Goal: Find specific page/section: Find specific page/section

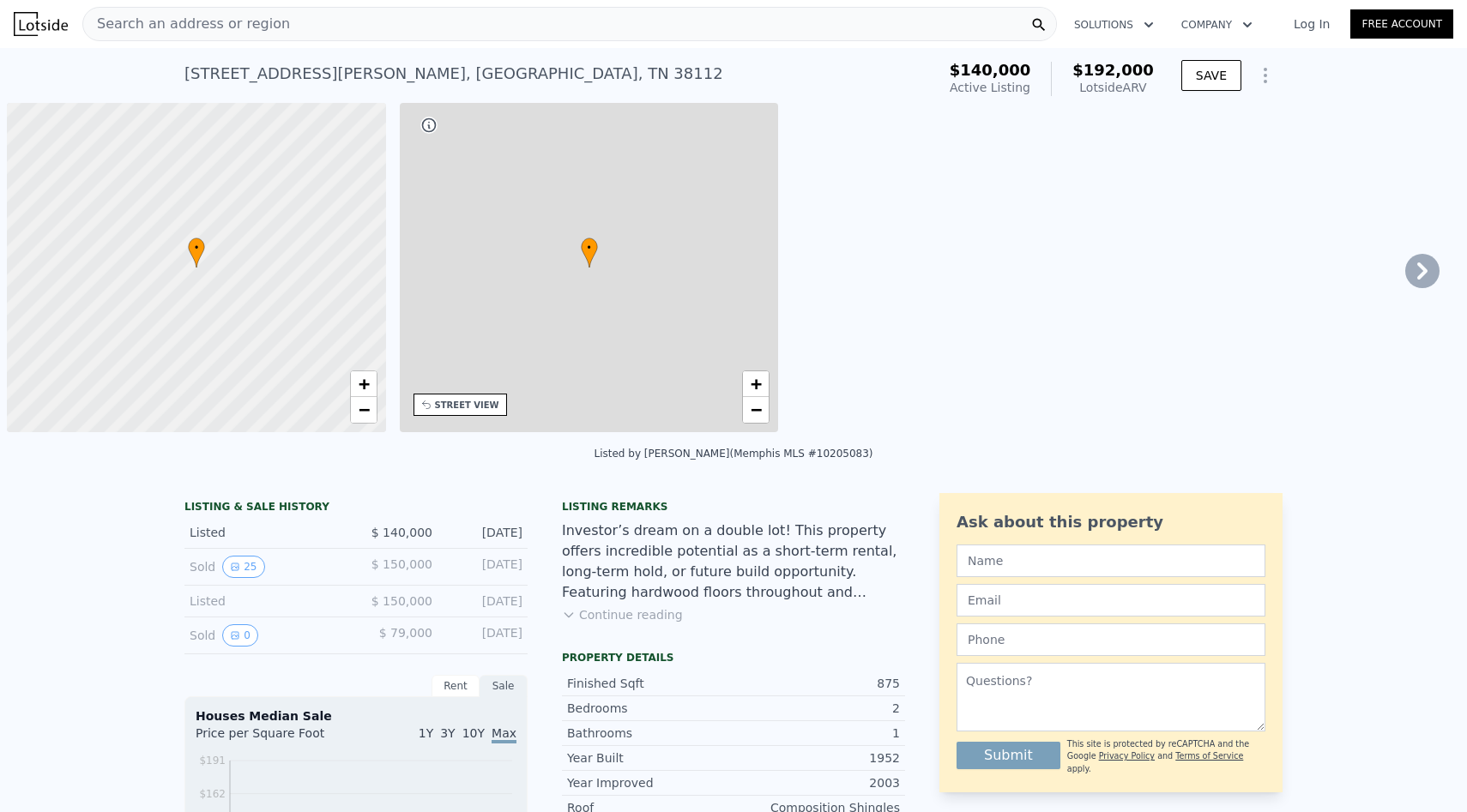
scroll to position [0, 7]
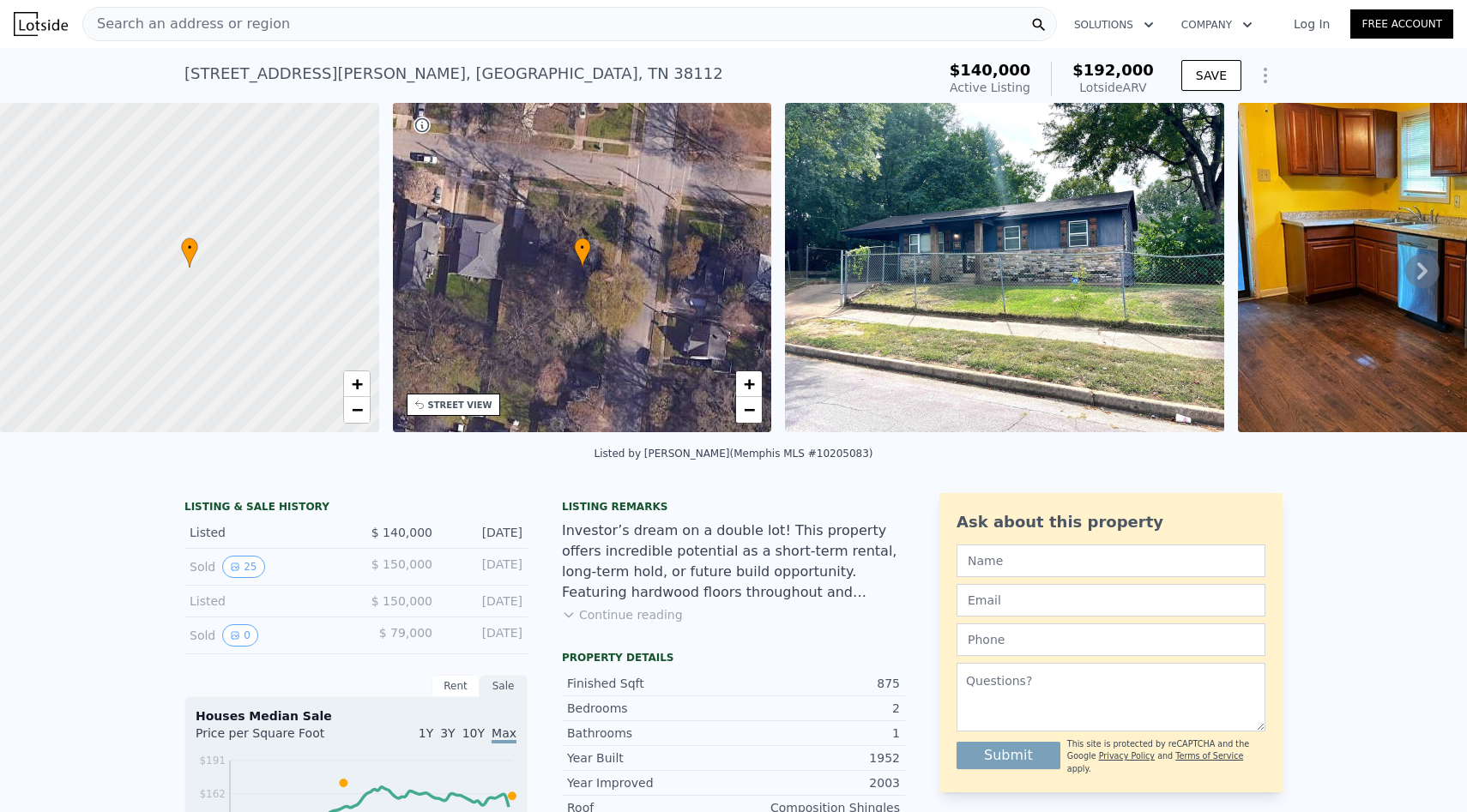
click at [881, 361] on img at bounding box center [1005, 267] width 439 height 329
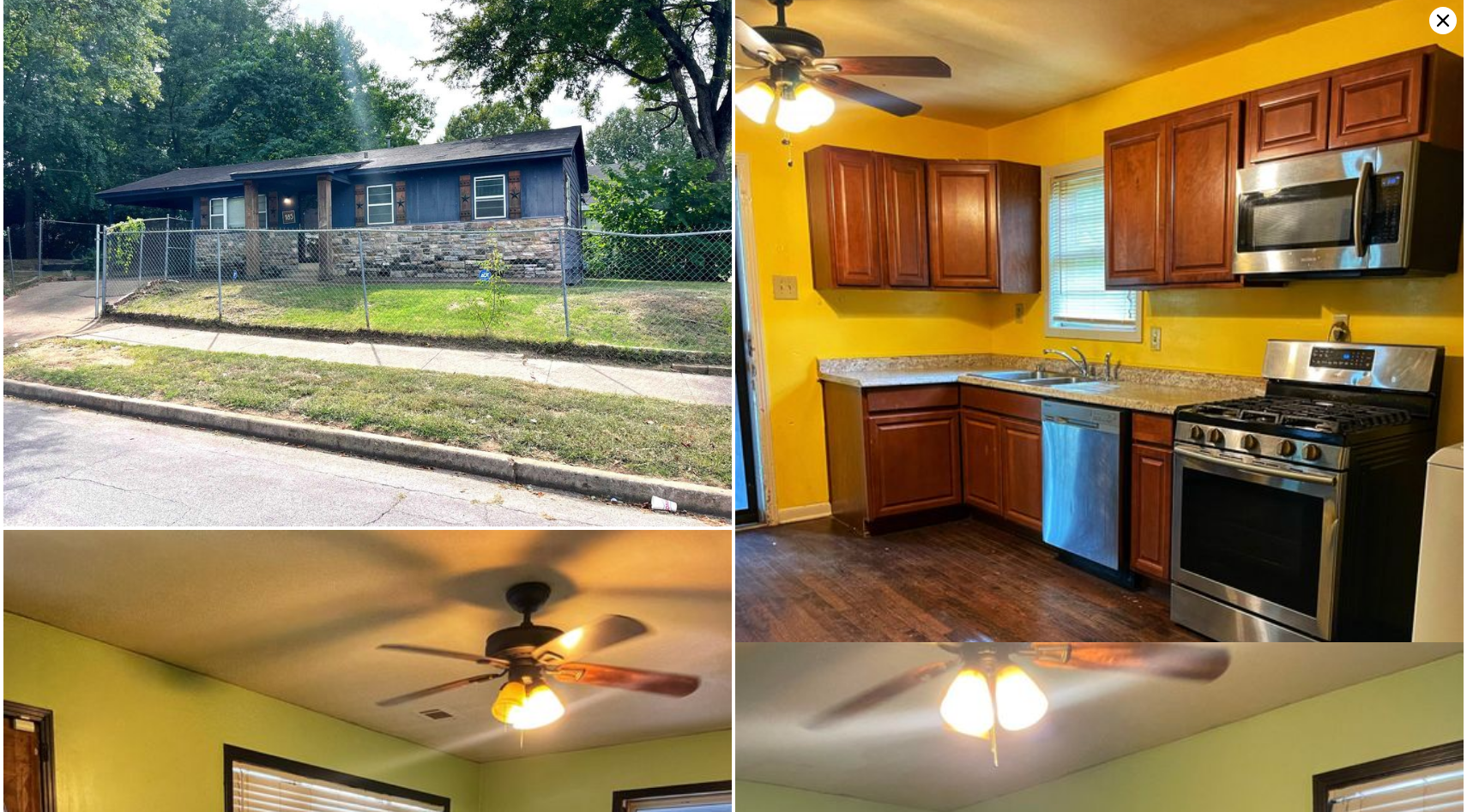
scroll to position [0, 0]
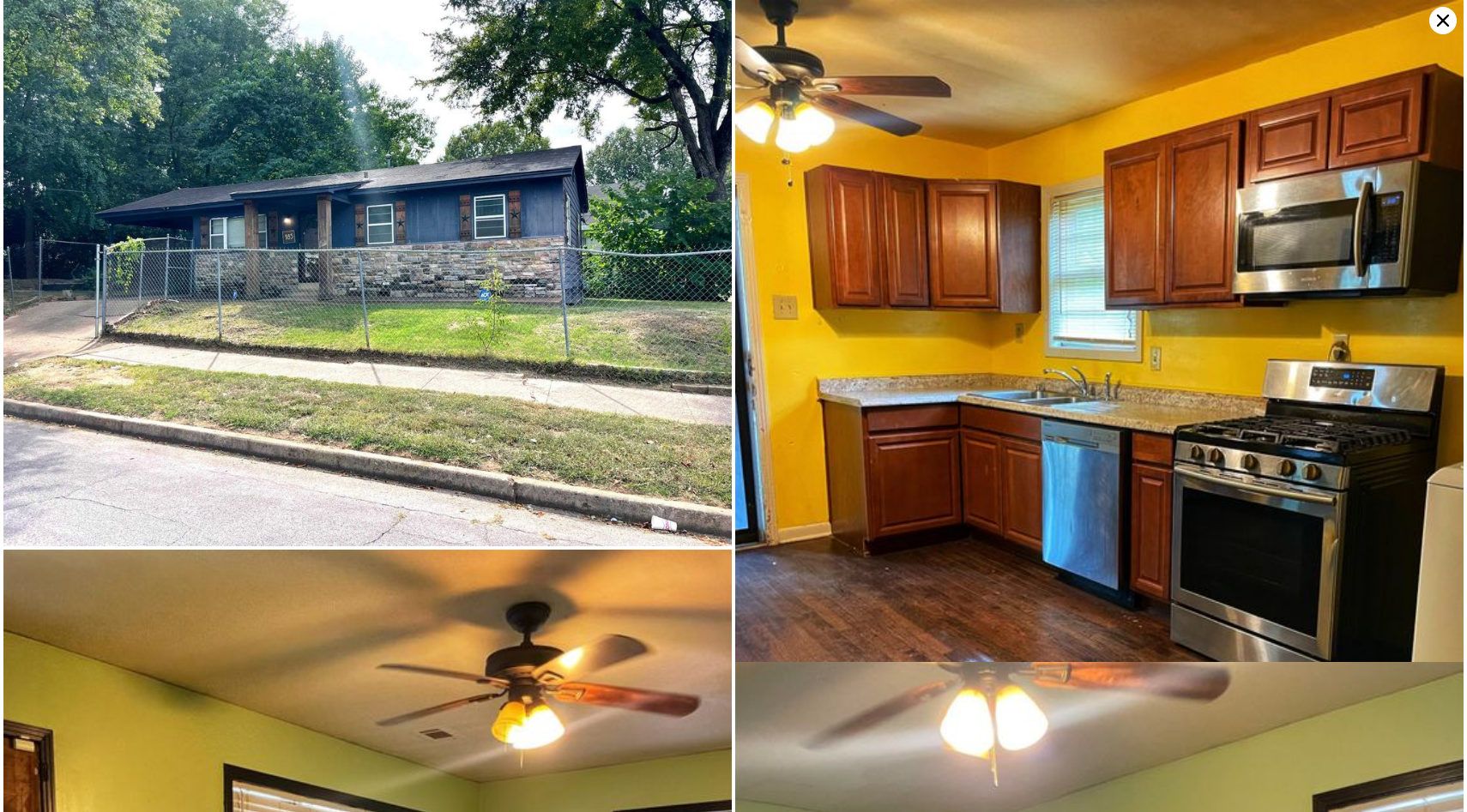
click at [1449, 22] on icon at bounding box center [1443, 21] width 28 height 28
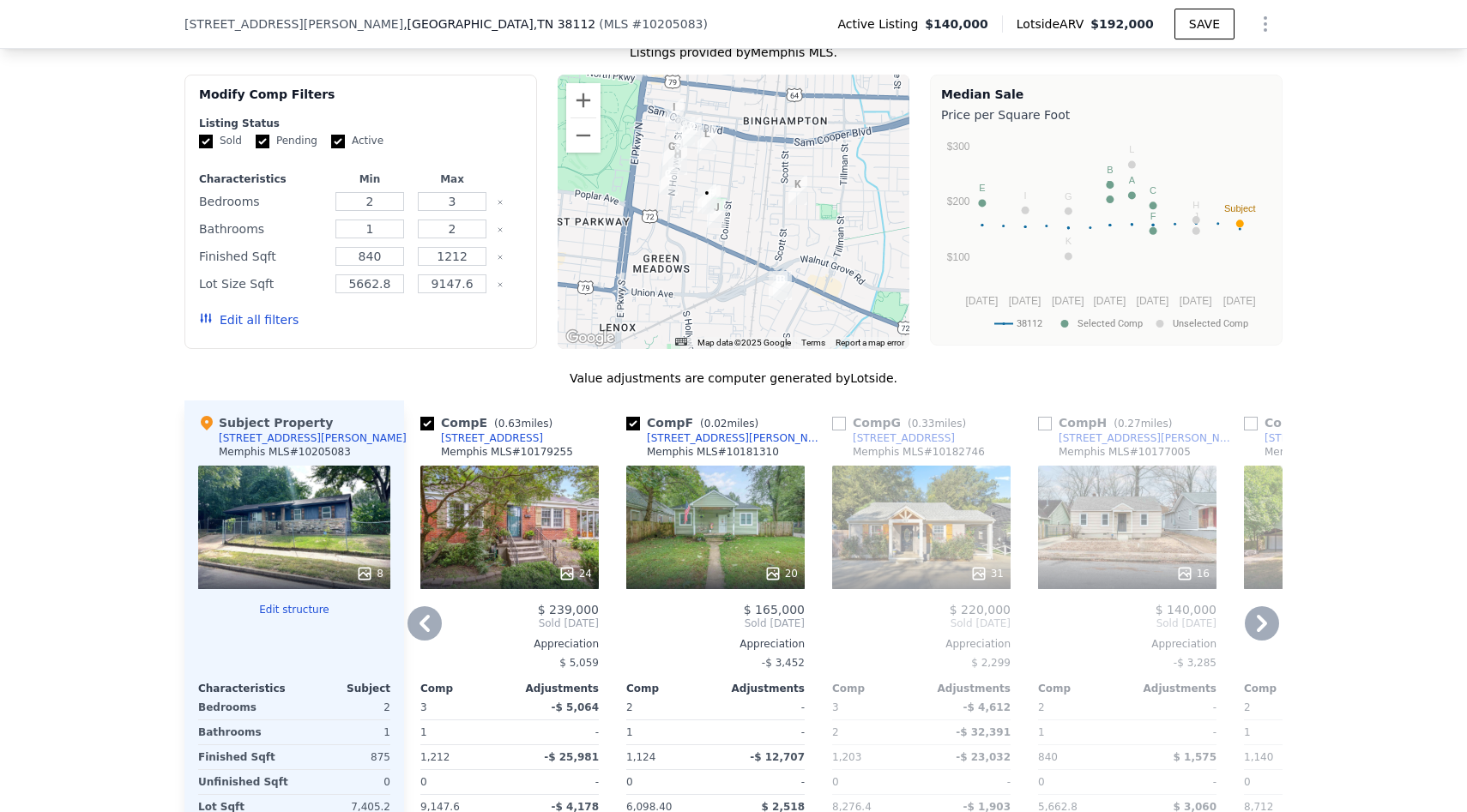
scroll to position [1680, 0]
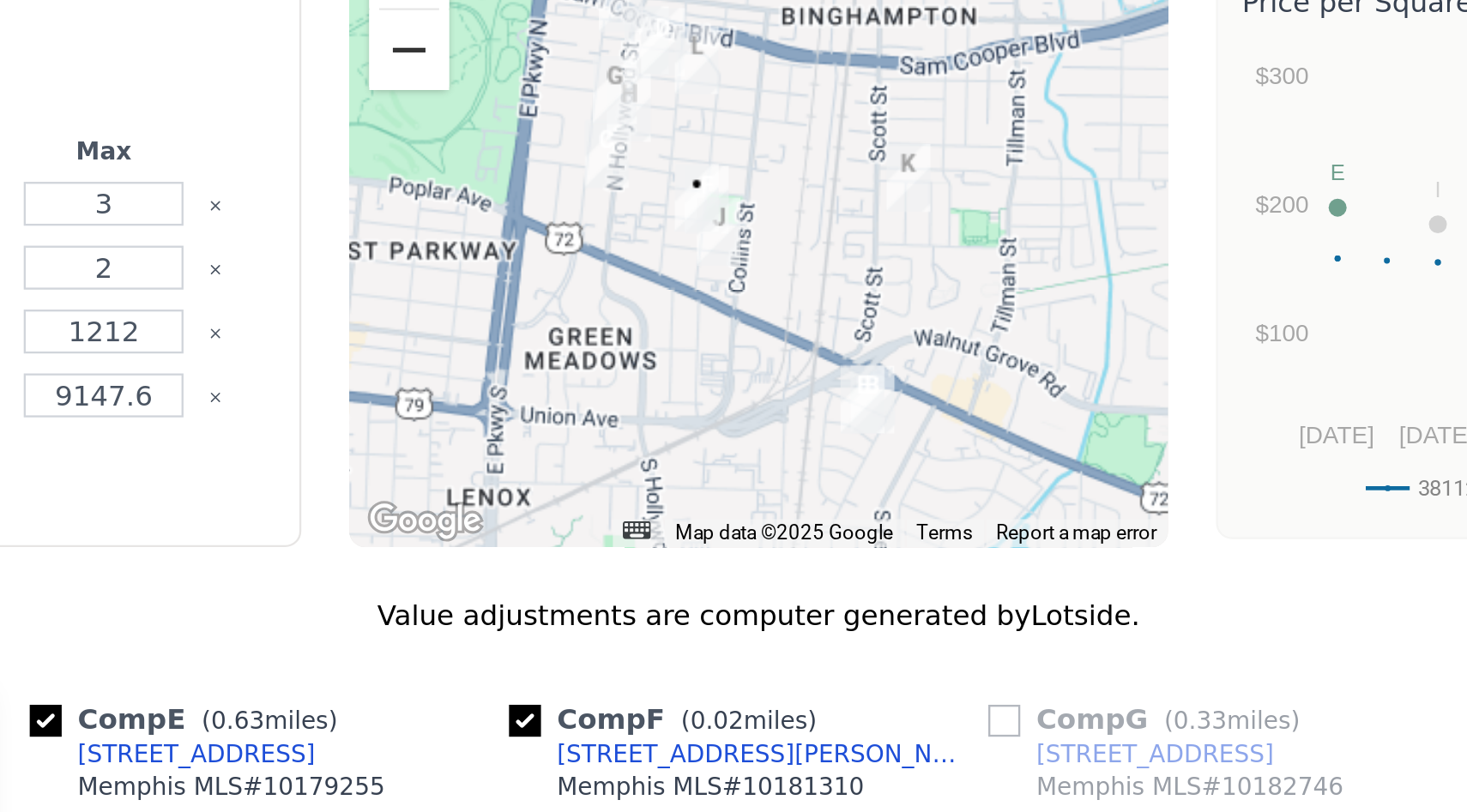
click at [579, 138] on button "Zoom out" at bounding box center [583, 137] width 34 height 34
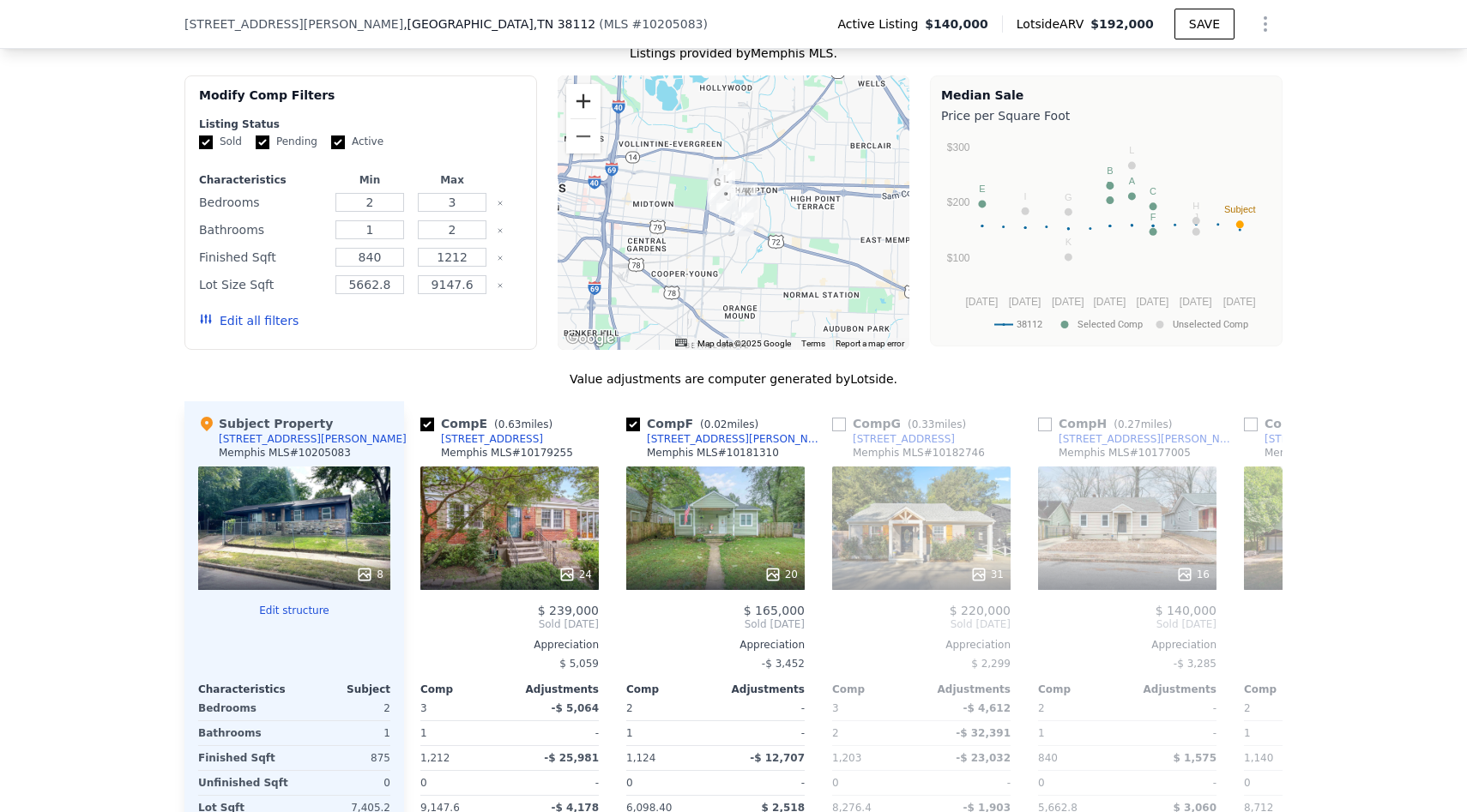
click at [592, 96] on button "Zoom in" at bounding box center [583, 101] width 34 height 34
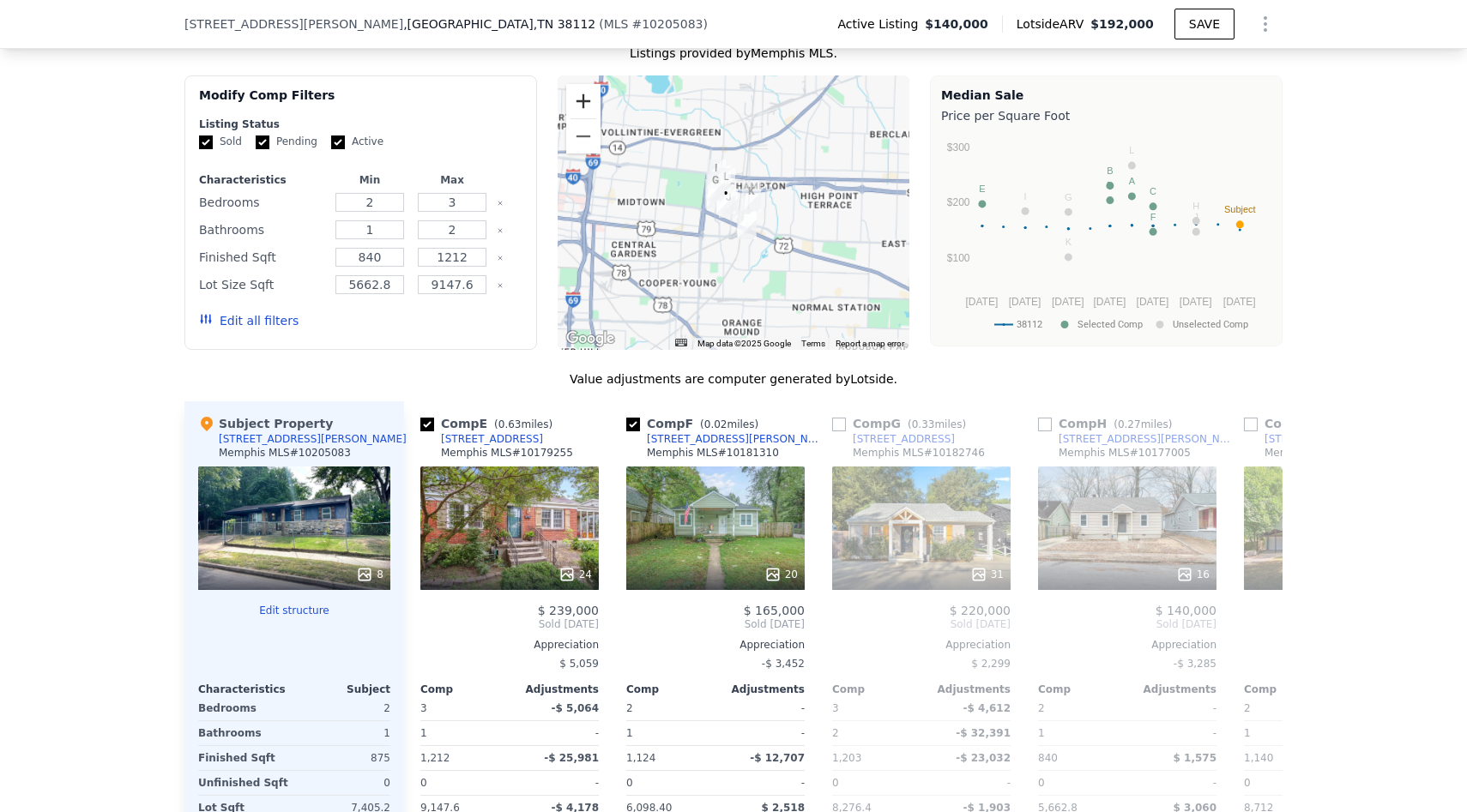
click at [592, 96] on button "Zoom in" at bounding box center [583, 101] width 34 height 34
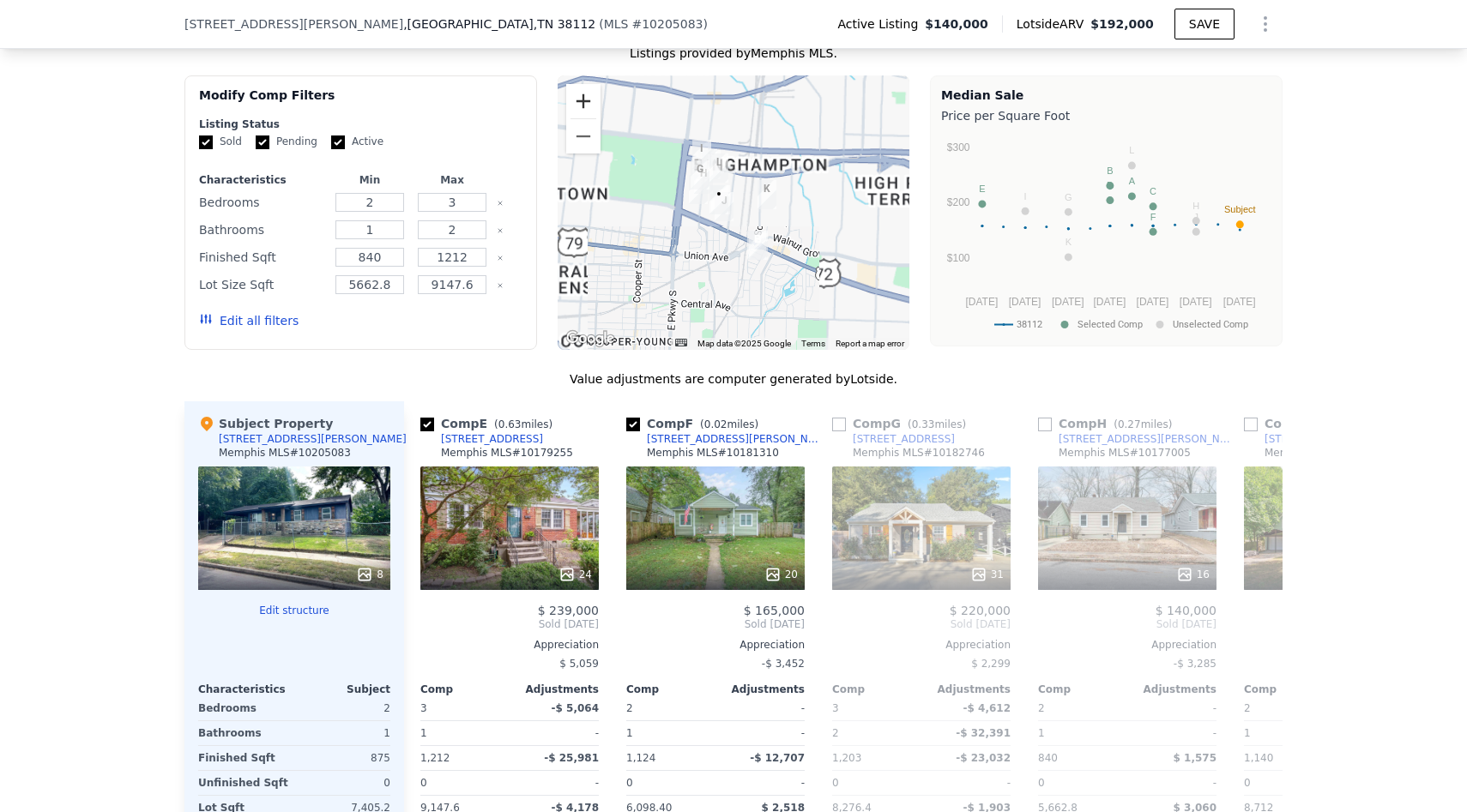
click at [592, 96] on button "Zoom in" at bounding box center [583, 101] width 34 height 34
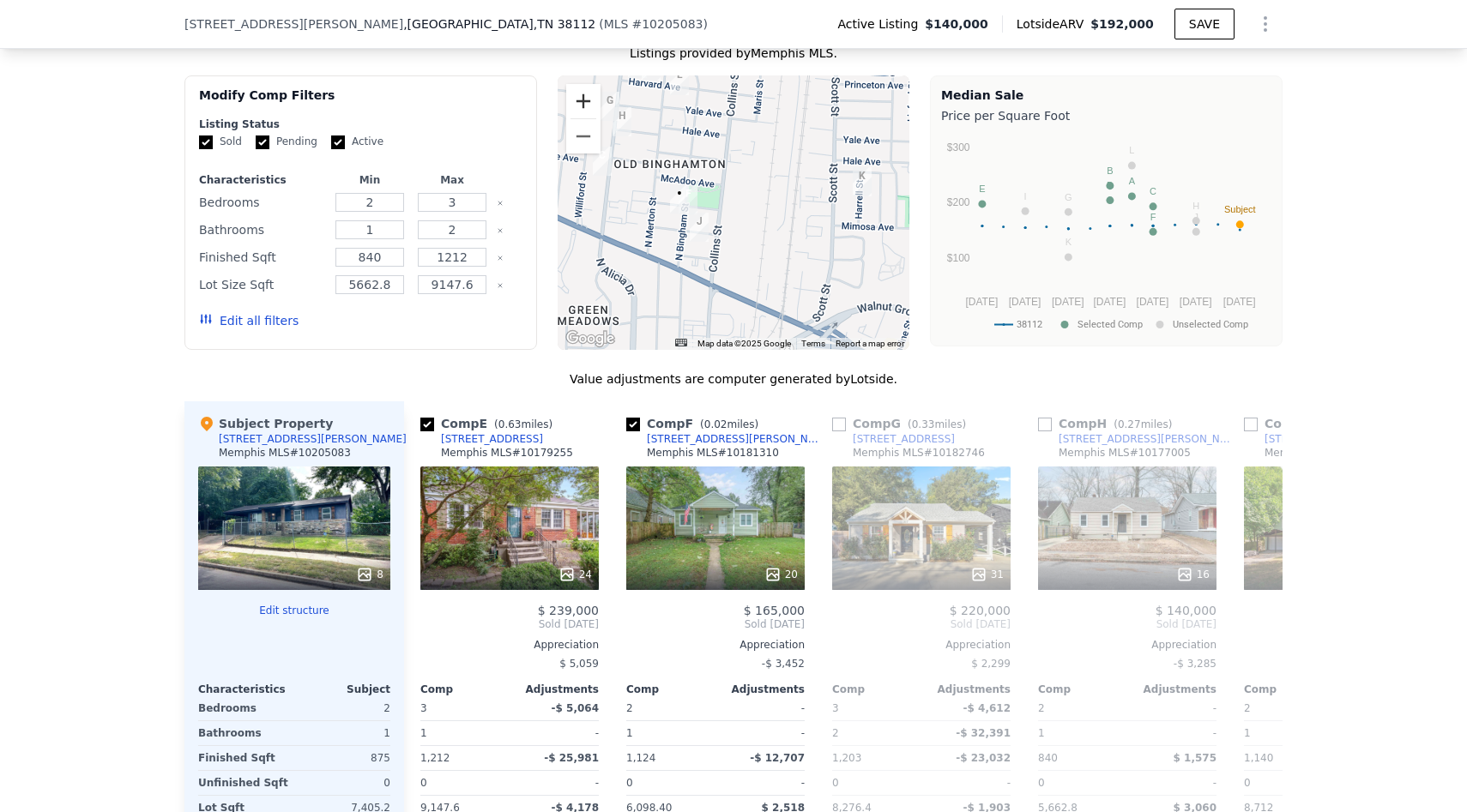
click at [592, 96] on button "Zoom in" at bounding box center [583, 101] width 34 height 34
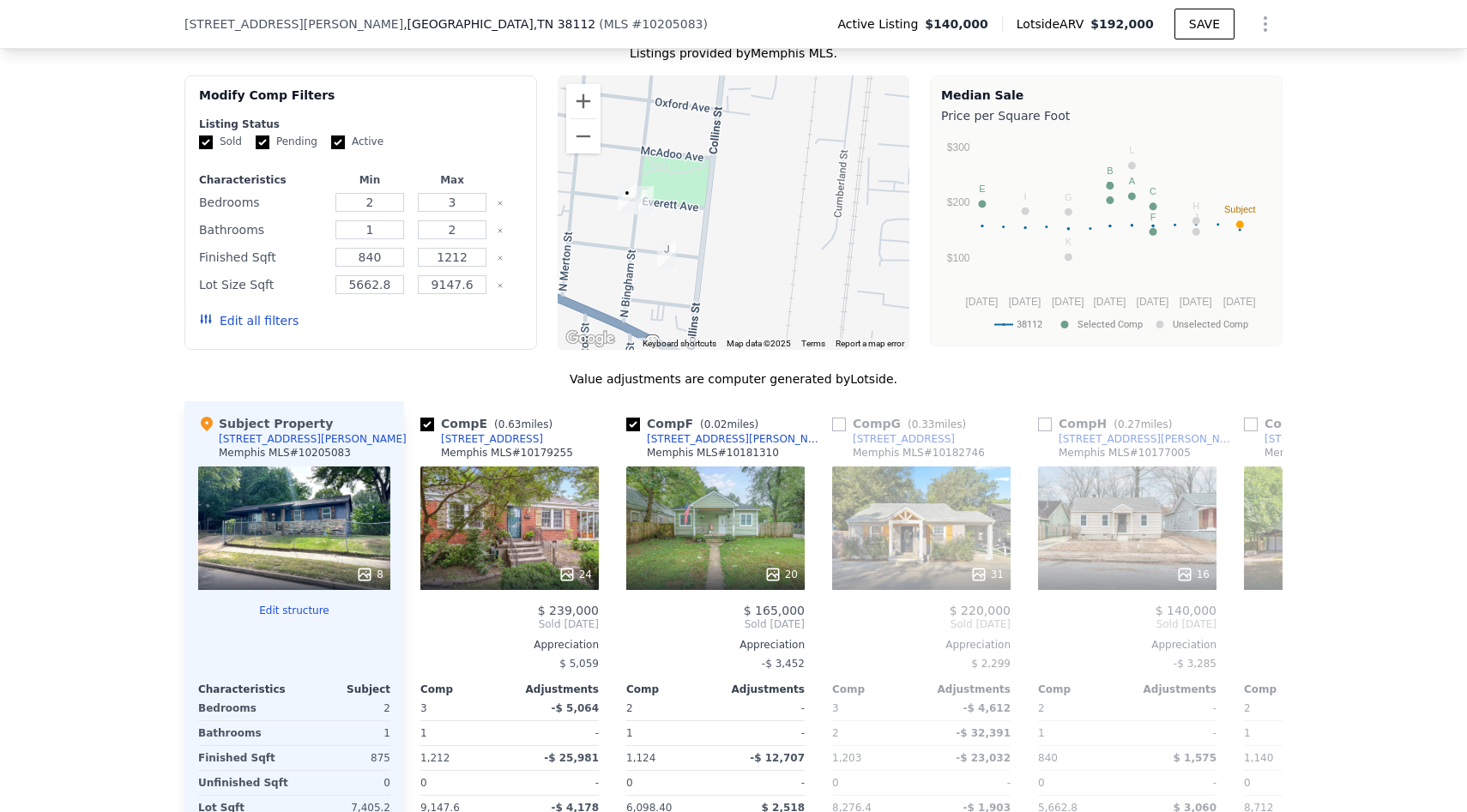
click at [645, 201] on img "2579 Everett Ave" at bounding box center [644, 201] width 19 height 29
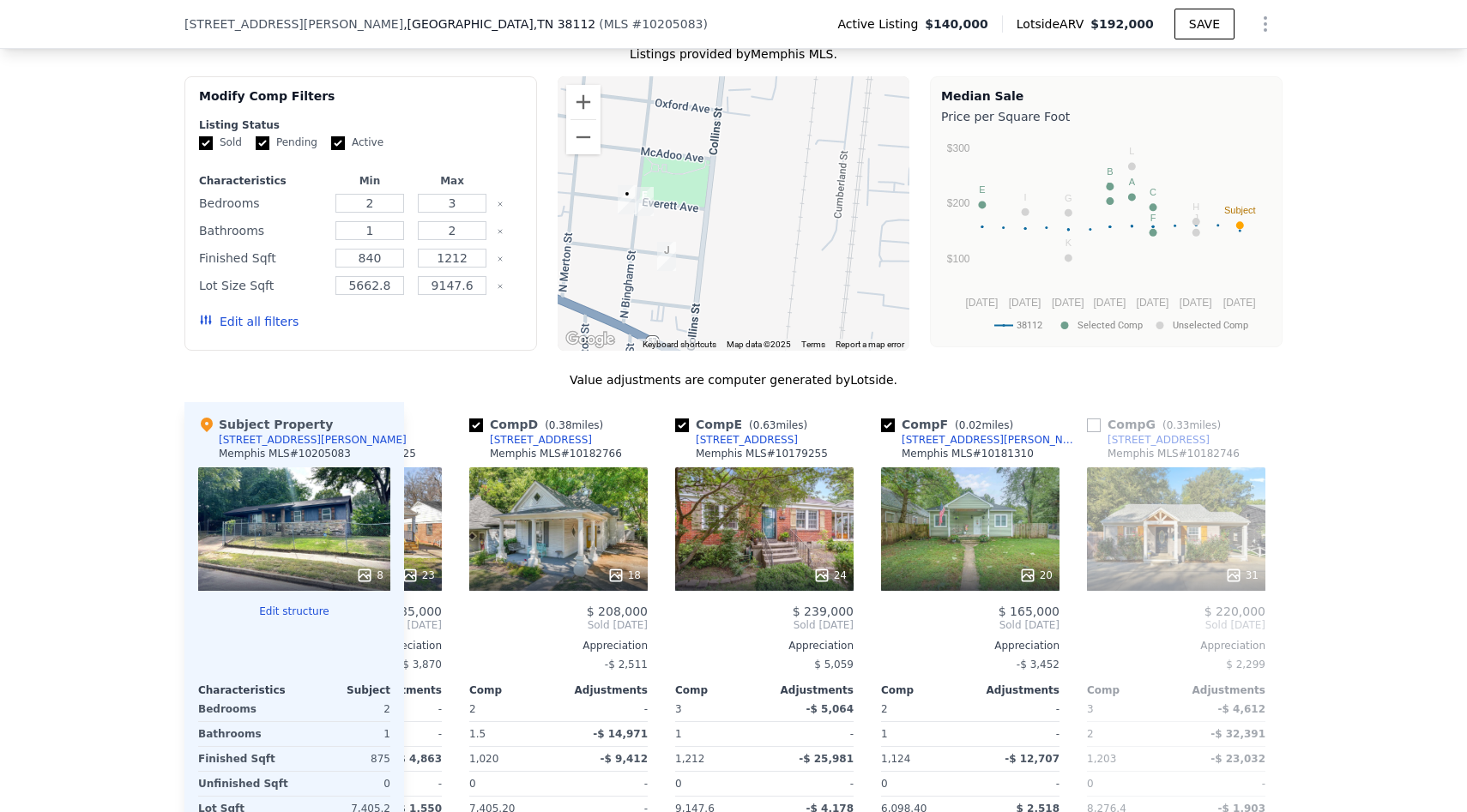
scroll to position [0, 0]
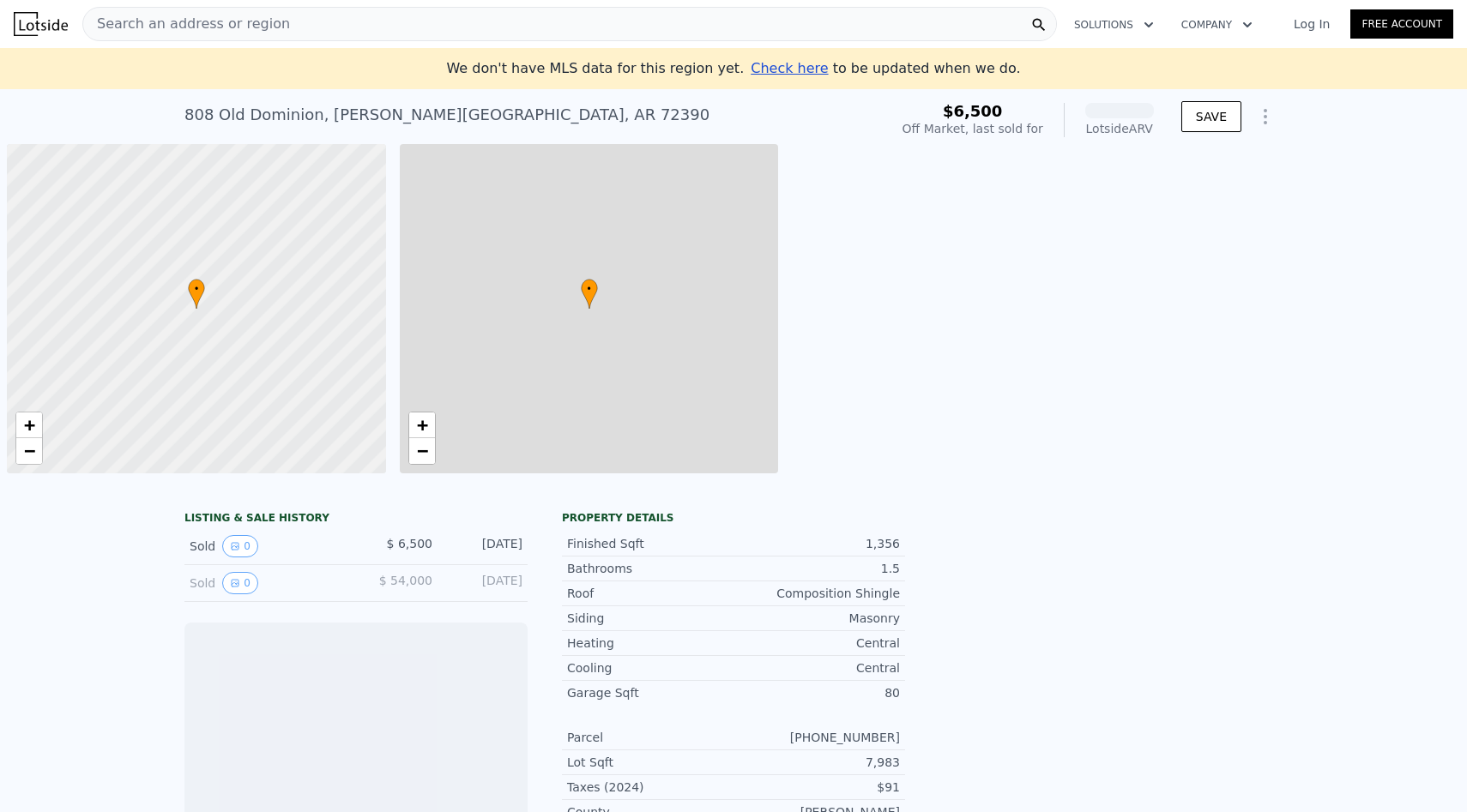
scroll to position [0, 7]
